Goal: Information Seeking & Learning: Learn about a topic

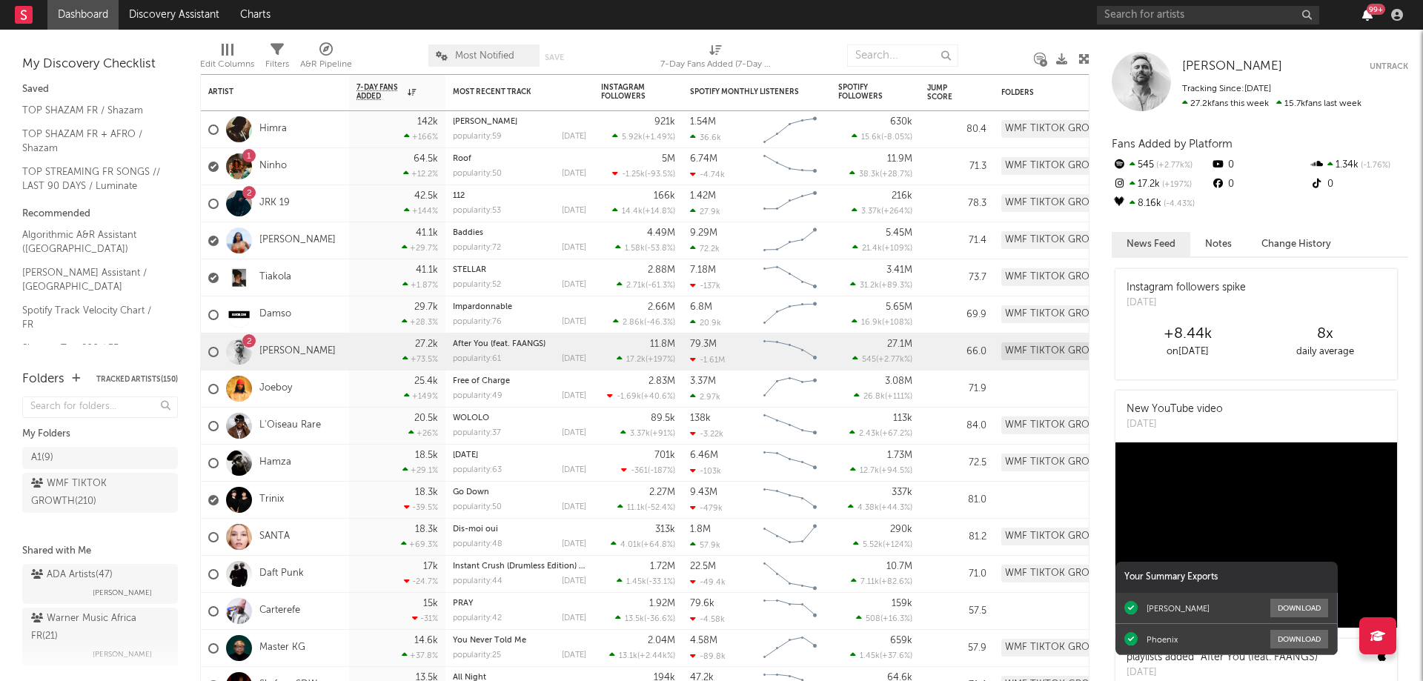
click at [1367, 16] on icon "button" at bounding box center [1368, 15] width 10 height 12
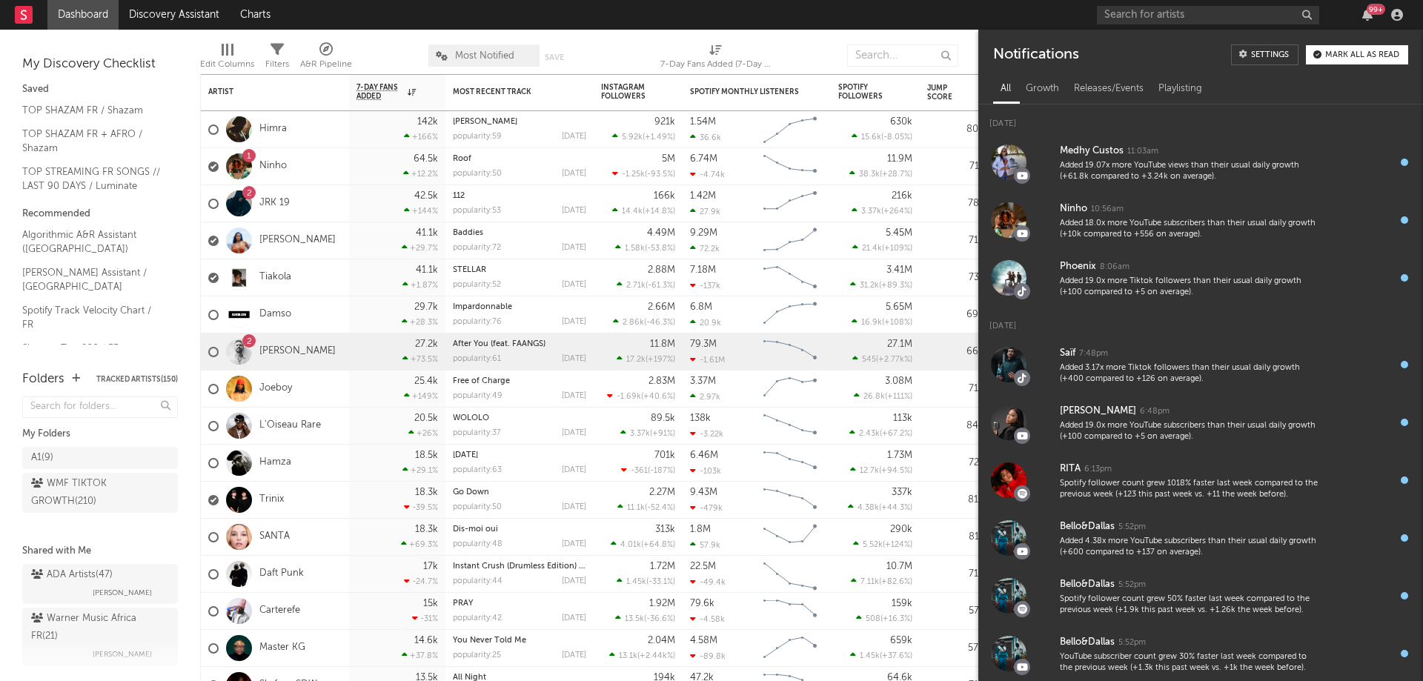
click at [1367, 12] on div "99 +" at bounding box center [1376, 9] width 19 height 11
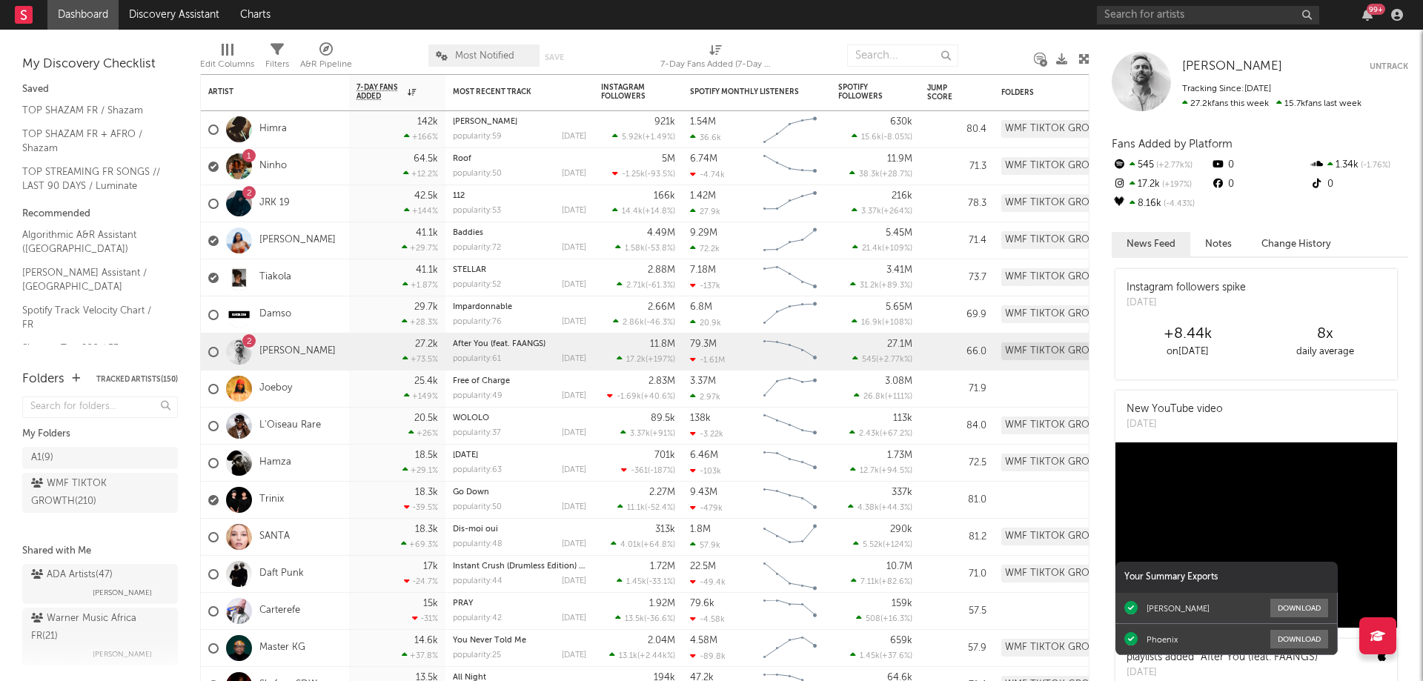
click at [1367, 12] on div "99 +" at bounding box center [1376, 9] width 19 height 11
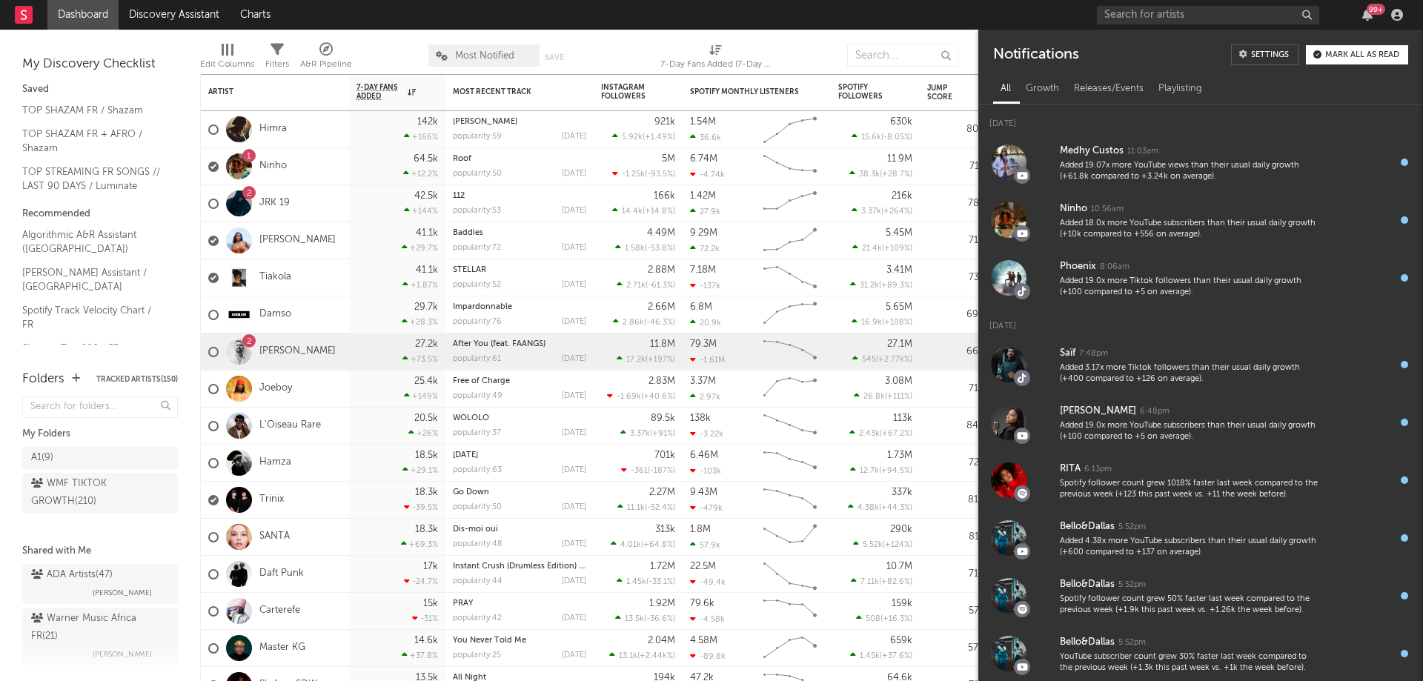
click at [1370, 10] on div "99 +" at bounding box center [1376, 9] width 19 height 11
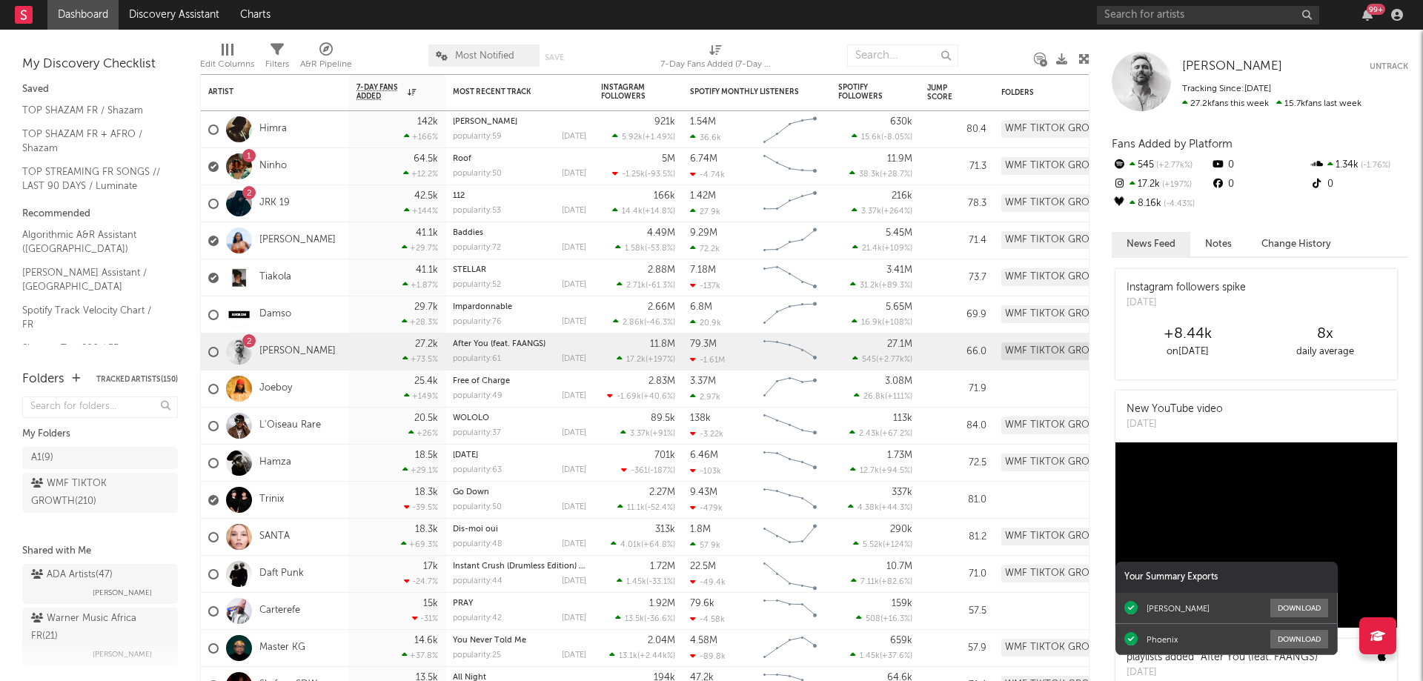
click at [1370, 10] on div "99 +" at bounding box center [1376, 9] width 19 height 11
click at [1023, 9] on nav "Dashboard Discovery Assistant Charts 99 +" at bounding box center [711, 15] width 1423 height 30
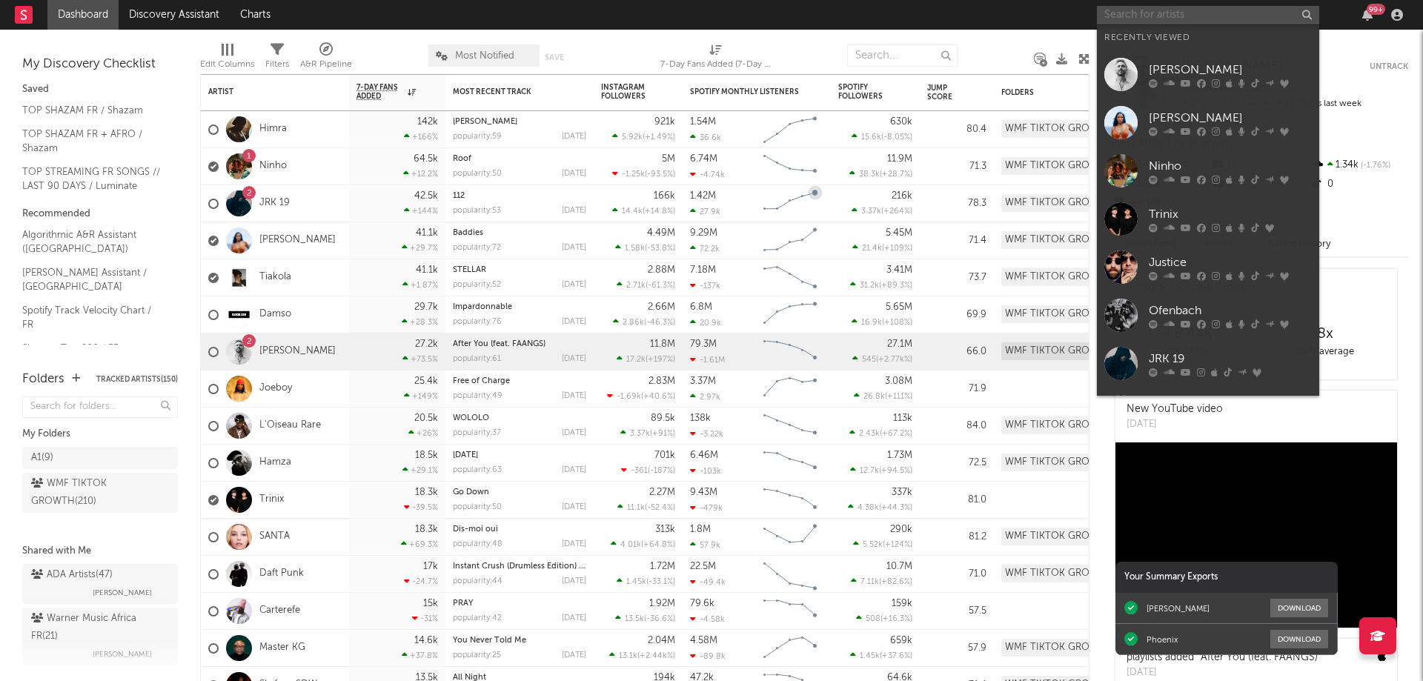
click at [1166, 13] on input "text" at bounding box center [1208, 15] width 222 height 19
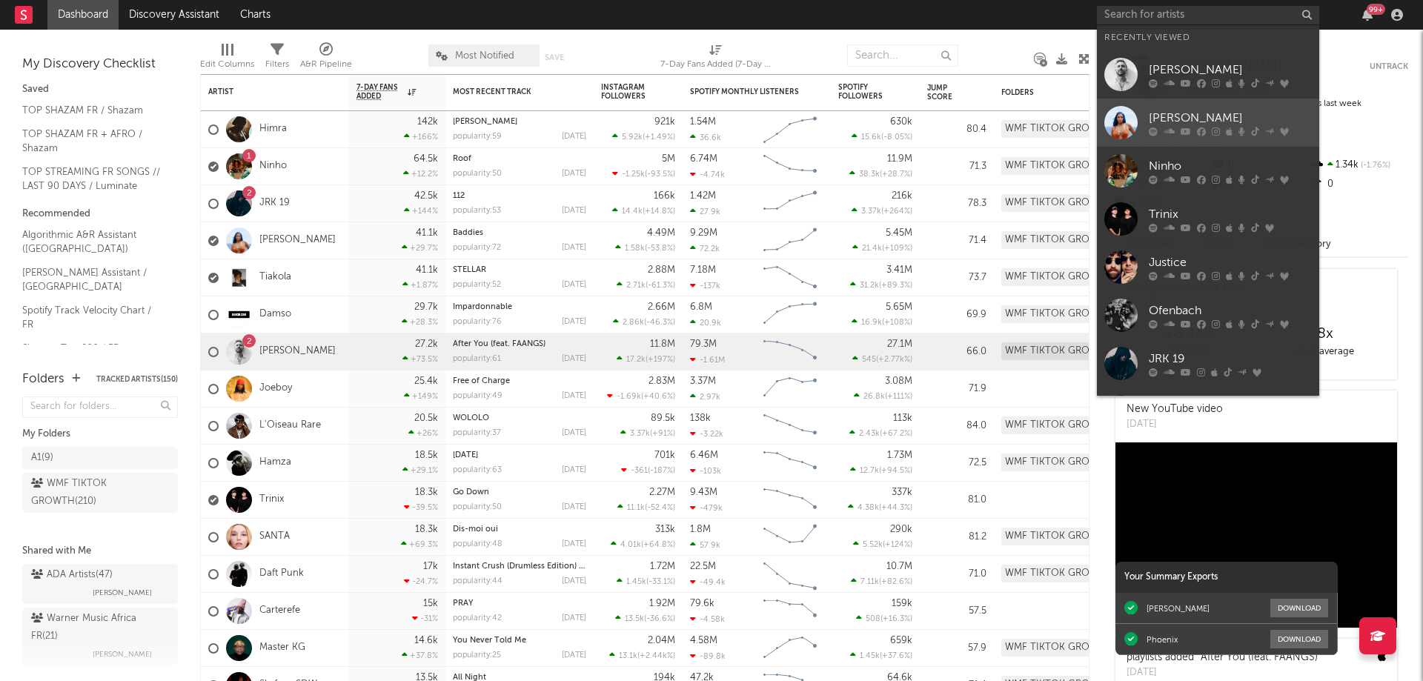
click at [1188, 110] on div "[PERSON_NAME]" at bounding box center [1230, 118] width 163 height 18
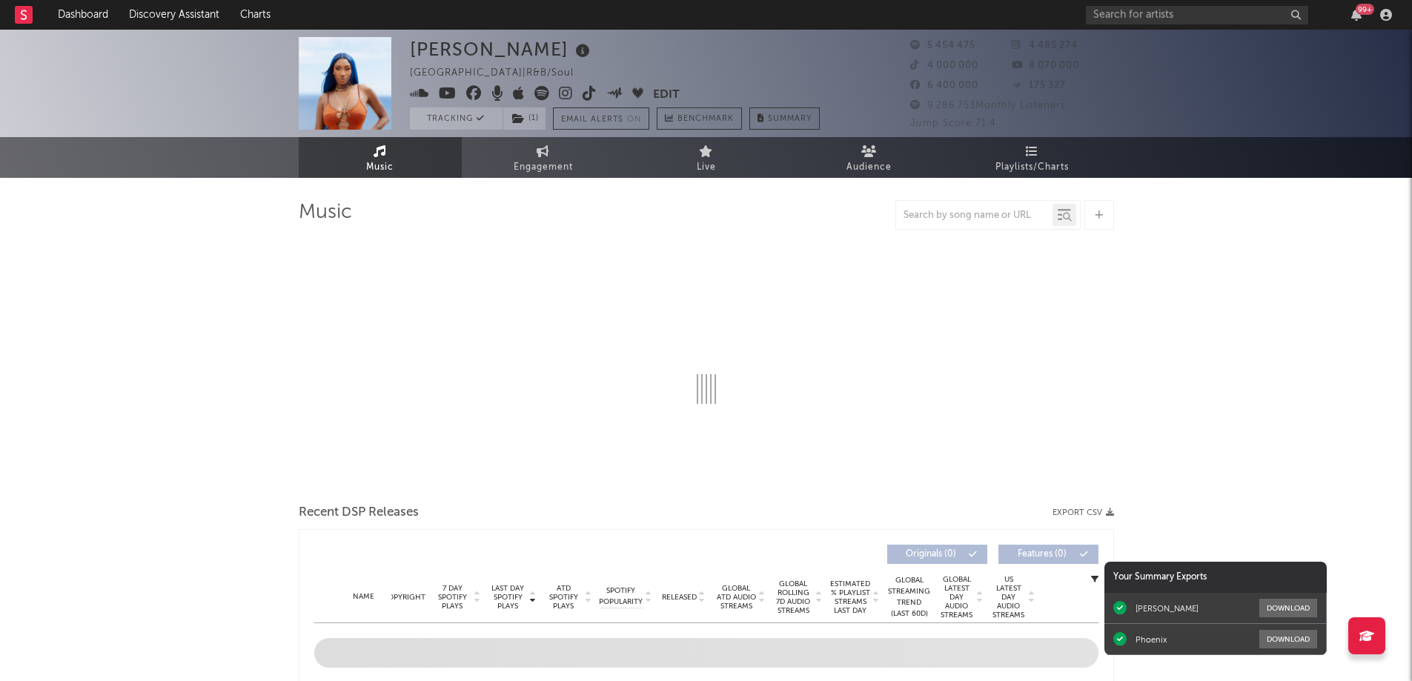
select select "6m"
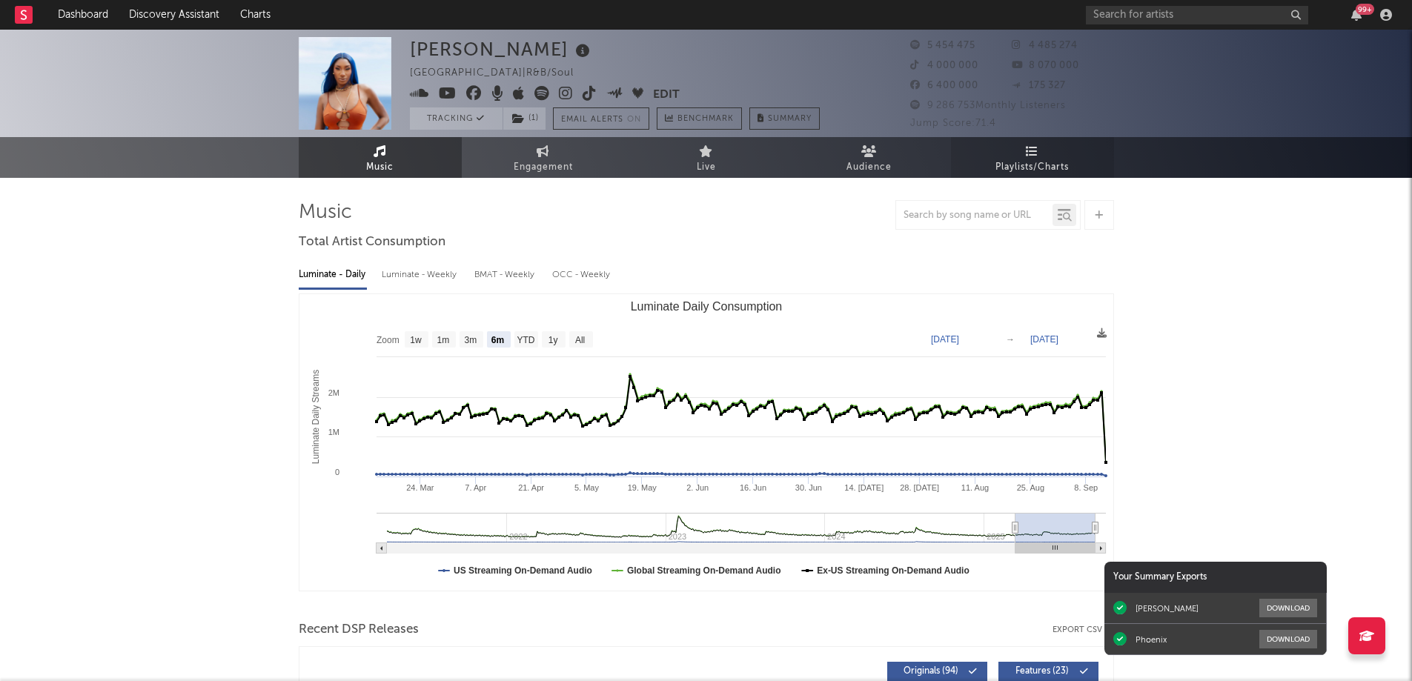
click at [1037, 159] on span "Playlists/Charts" at bounding box center [1032, 168] width 73 height 18
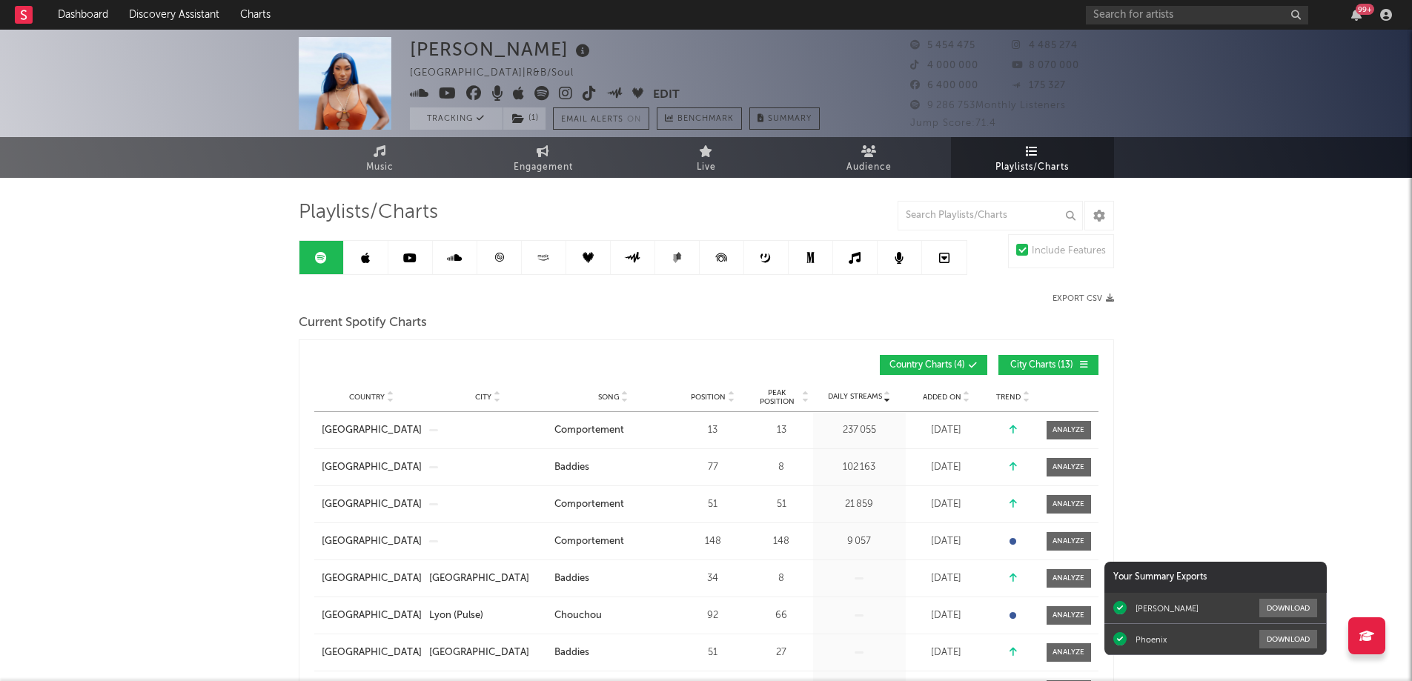
click at [504, 263] on link at bounding box center [499, 257] width 44 height 33
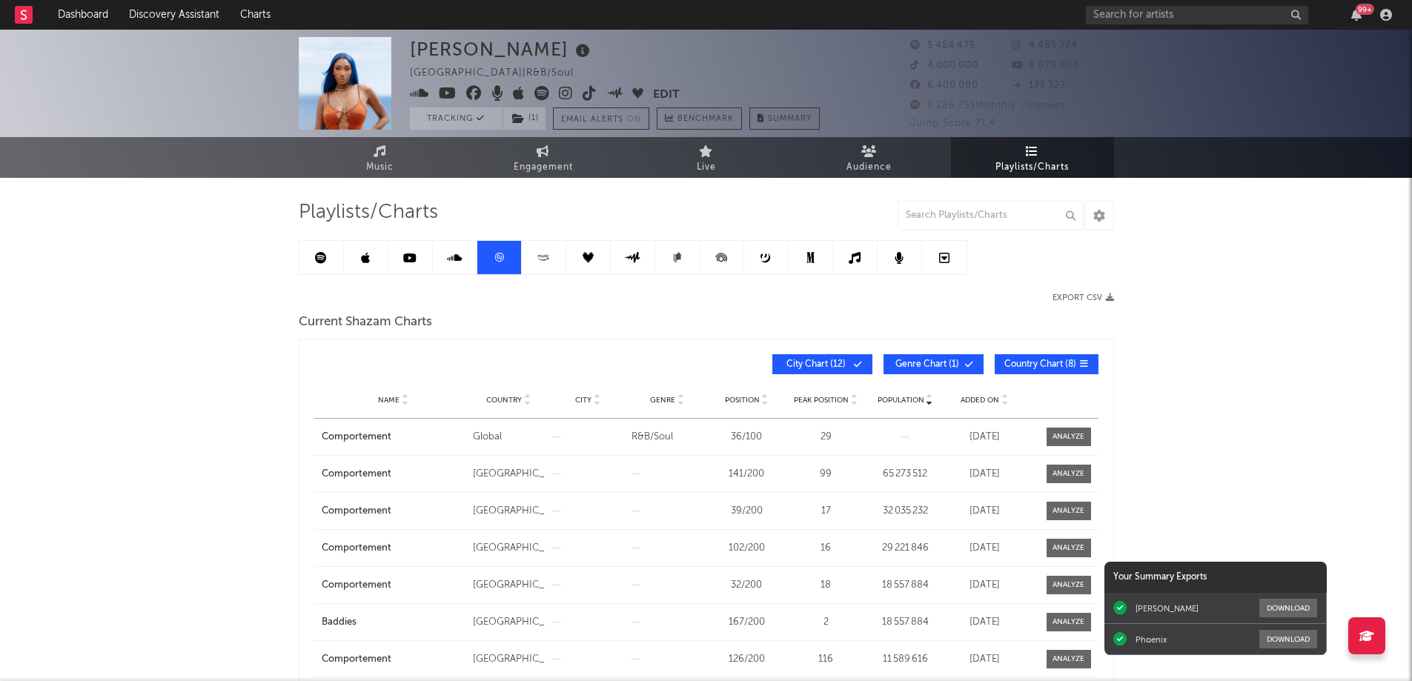
click at [910, 363] on span "Genre Chart ( 1 )" at bounding box center [927, 364] width 68 height 9
click at [1027, 360] on span "Country Chart ( 8 )" at bounding box center [1041, 364] width 72 height 9
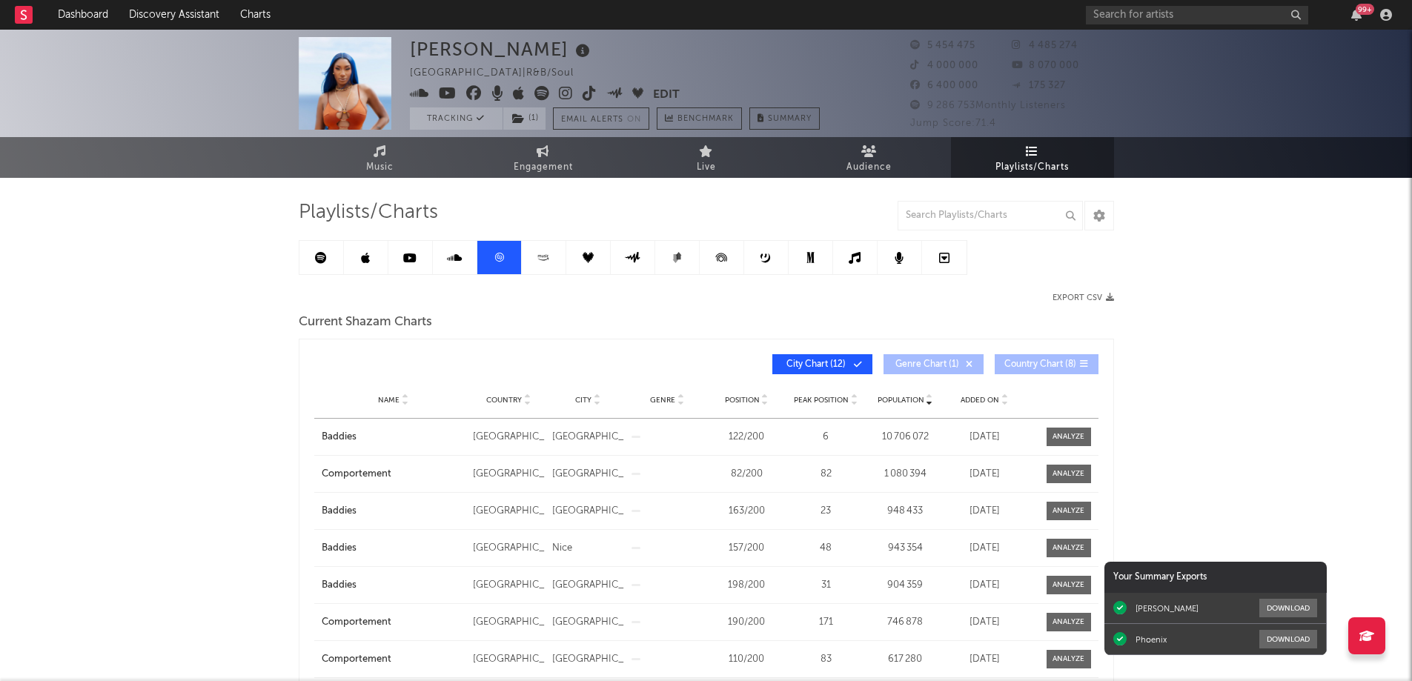
click at [985, 403] on span "Added On" at bounding box center [980, 400] width 39 height 9
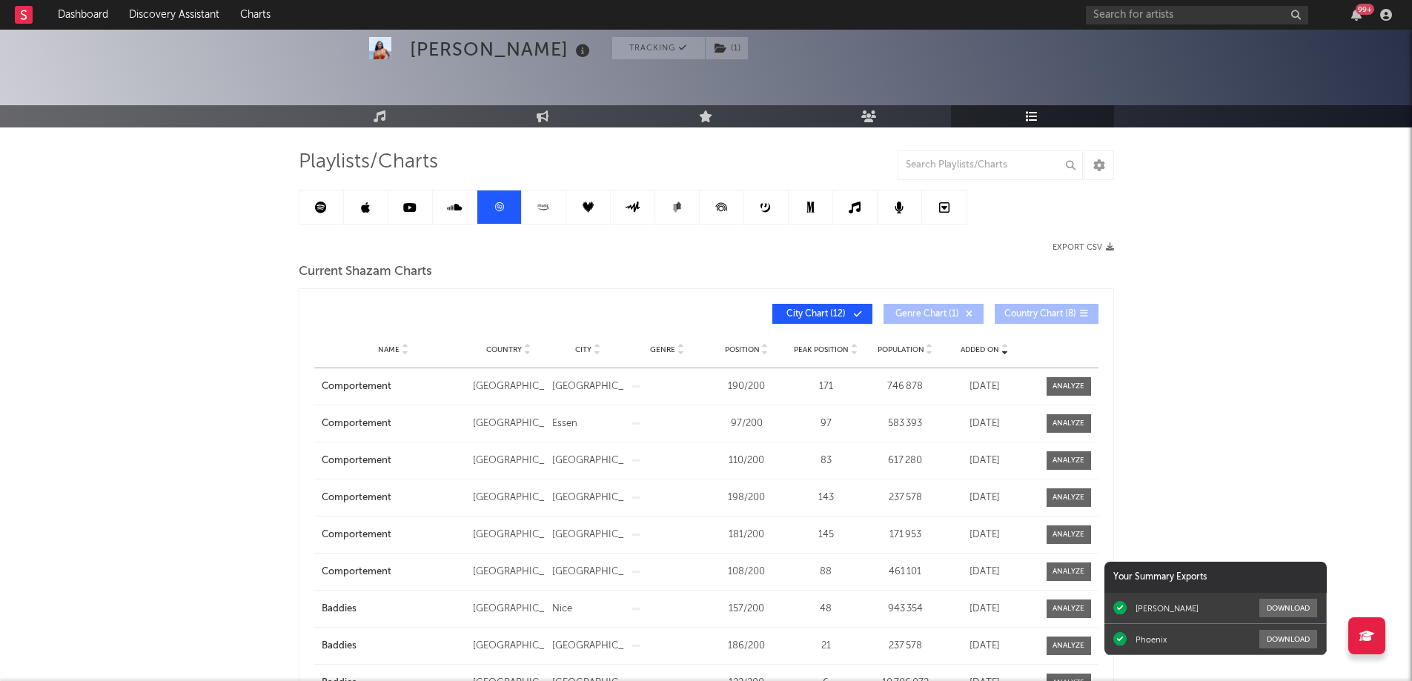
scroll to position [74, 0]
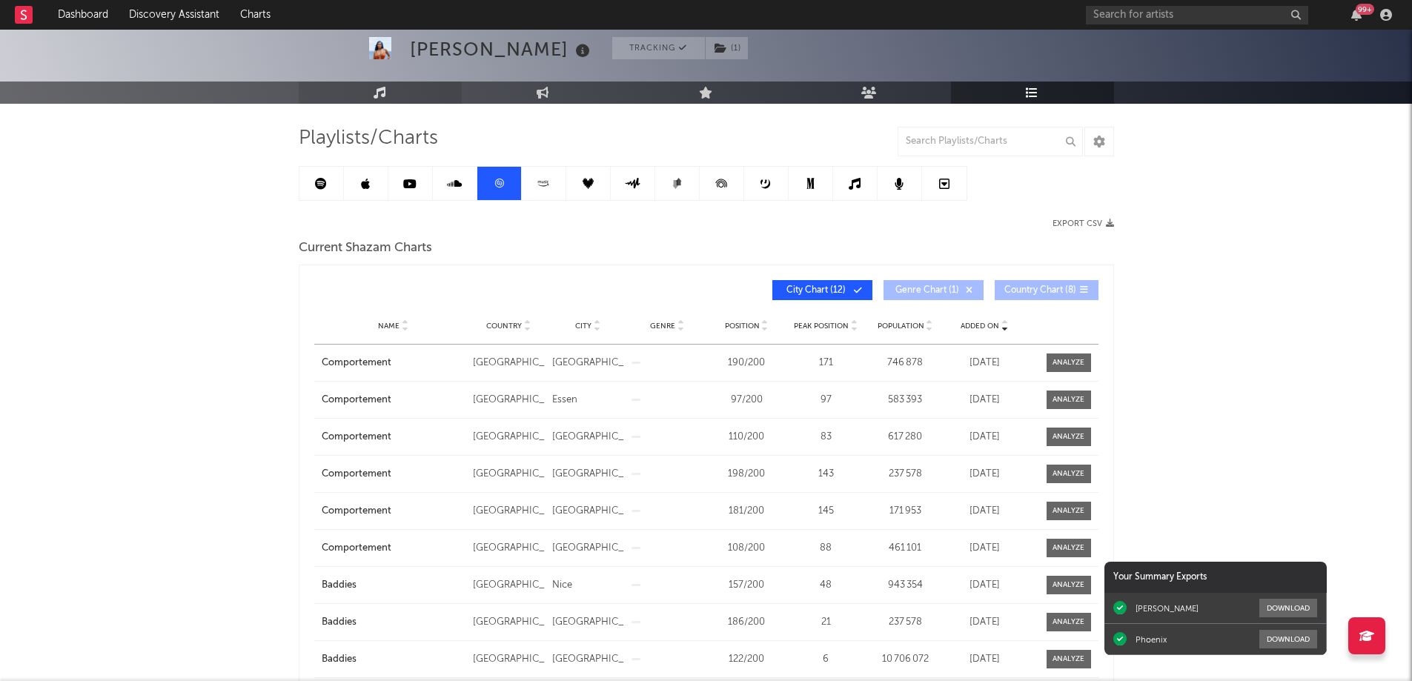
click at [380, 96] on icon at bounding box center [380, 93] width 13 height 12
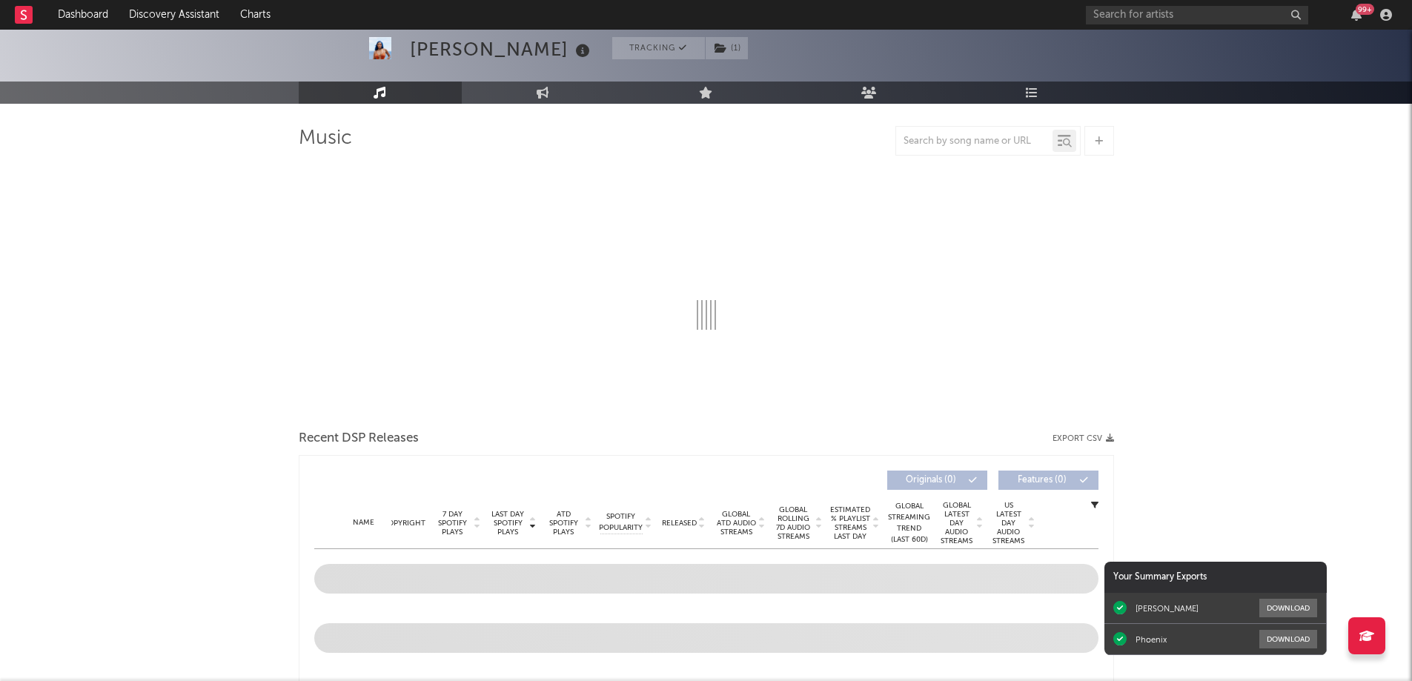
select select "6m"
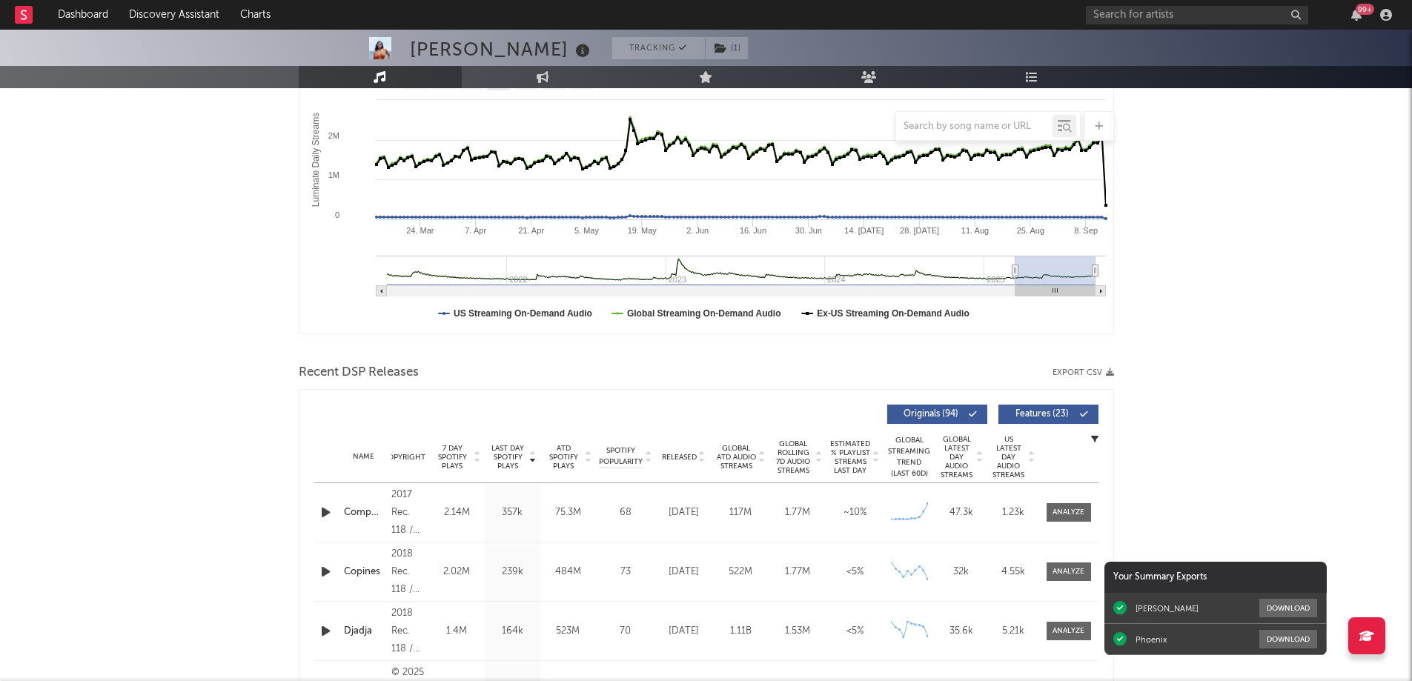
scroll to position [417, 0]
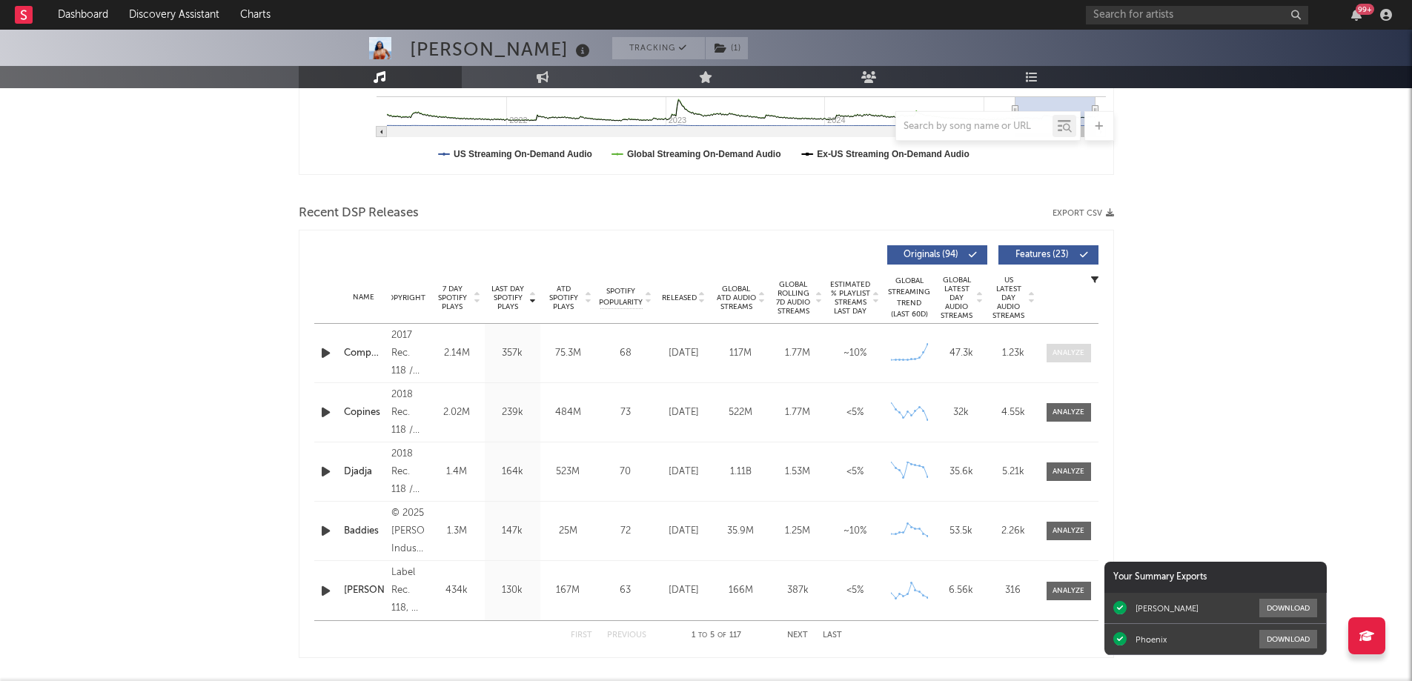
click at [1068, 357] on div at bounding box center [1069, 353] width 32 height 11
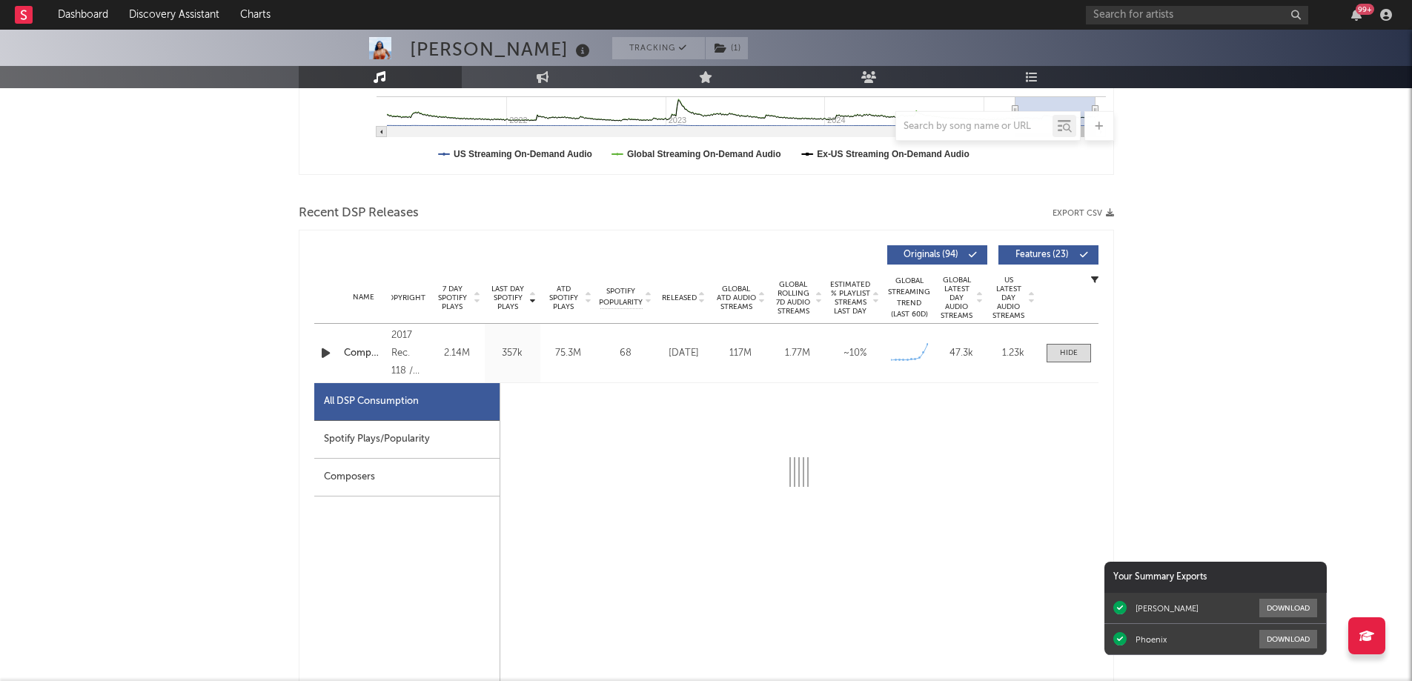
click at [459, 430] on div "Spotify Plays/Popularity" at bounding box center [406, 440] width 185 height 38
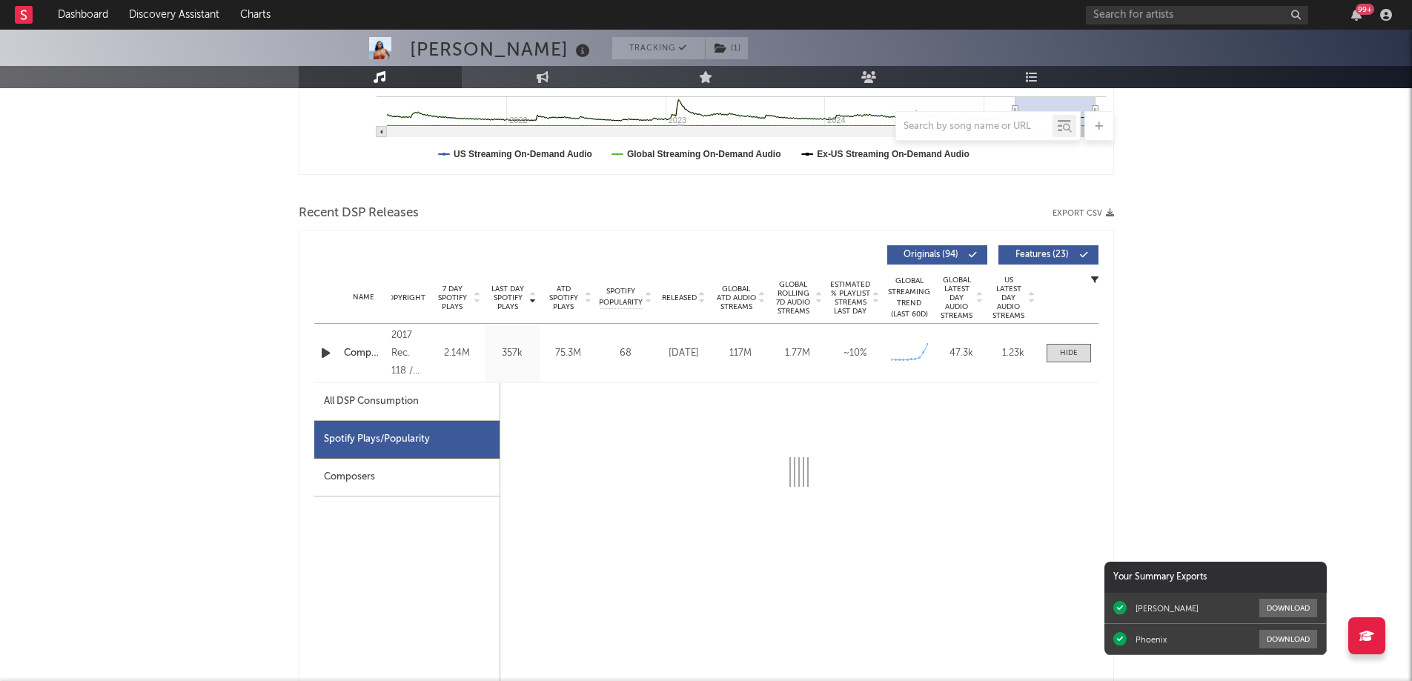
select select "6m"
select select "1w"
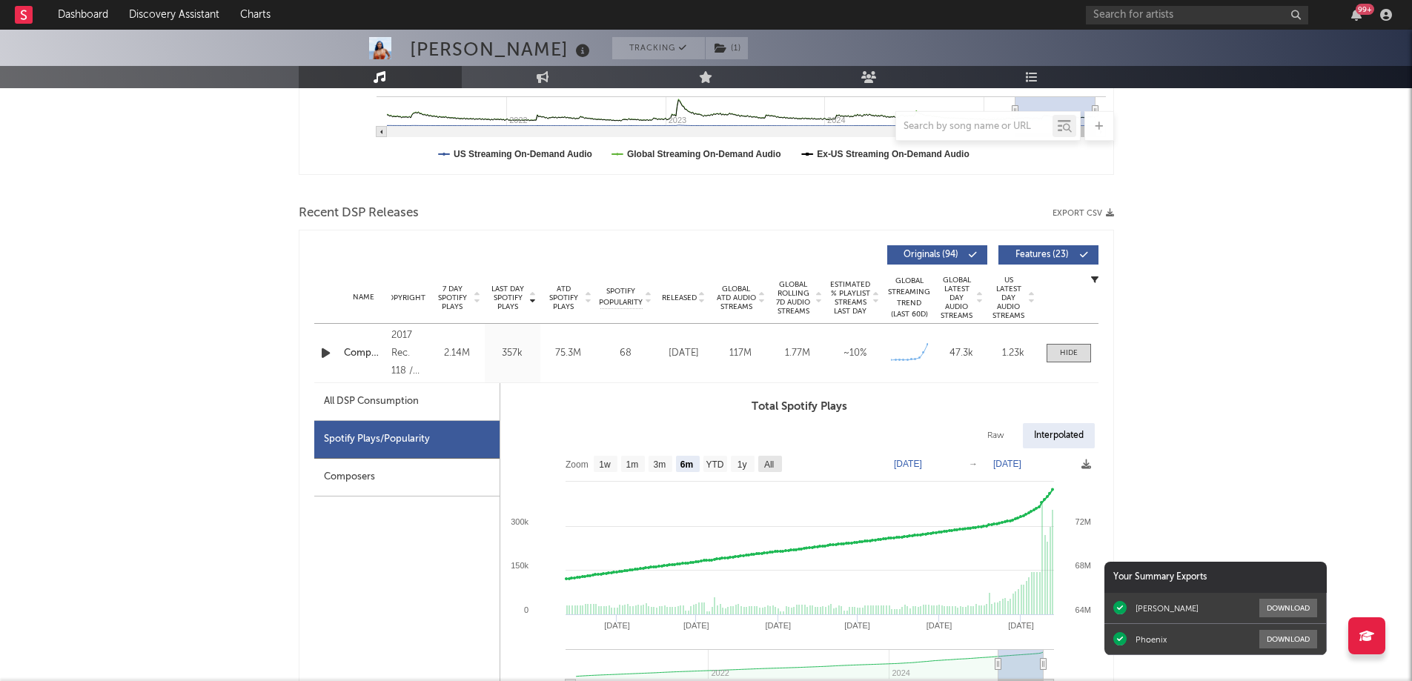
click at [773, 462] on text "All" at bounding box center [769, 465] width 10 height 10
select select "All"
type input "[DATE]"
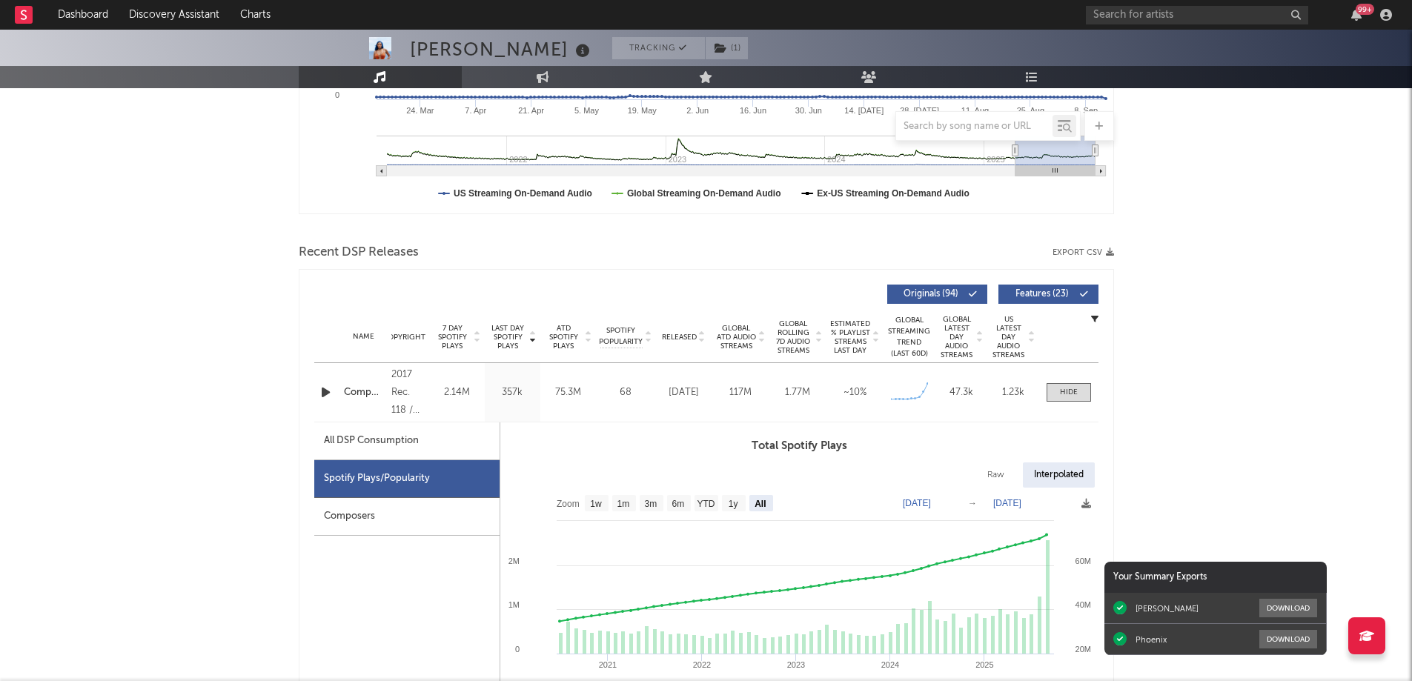
scroll to position [377, 0]
